Goal: Go to known website: Go to known website

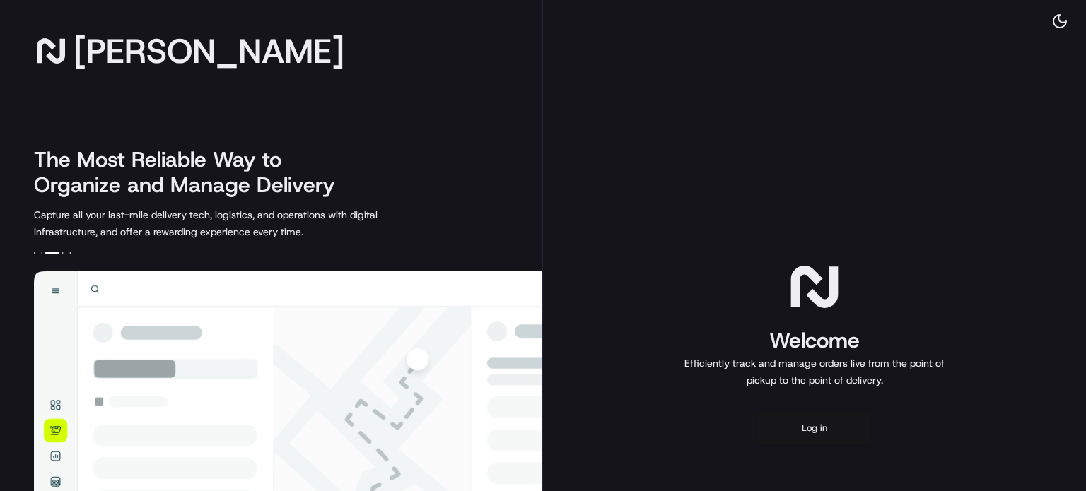
click at [815, 438] on button "Log in" at bounding box center [814, 428] width 113 height 34
click at [823, 426] on button "Log in" at bounding box center [814, 428] width 113 height 34
